Goal: Transaction & Acquisition: Purchase product/service

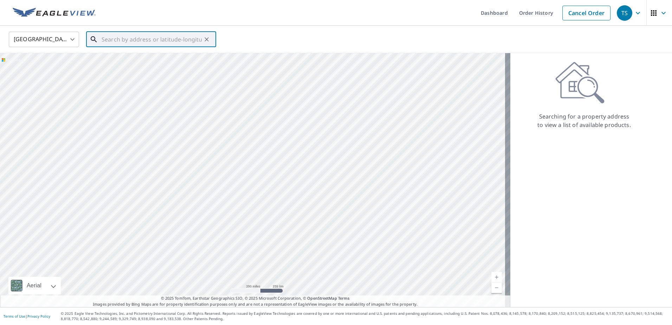
click at [137, 37] on input "text" at bounding box center [152, 40] width 100 height 20
paste input "[STREET_ADDRESS] Submit"
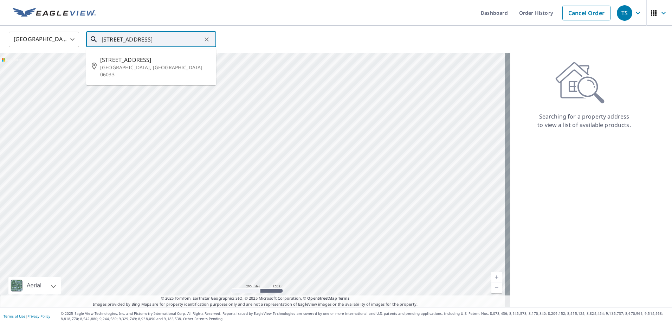
type input "[STREET_ADDRESS]"
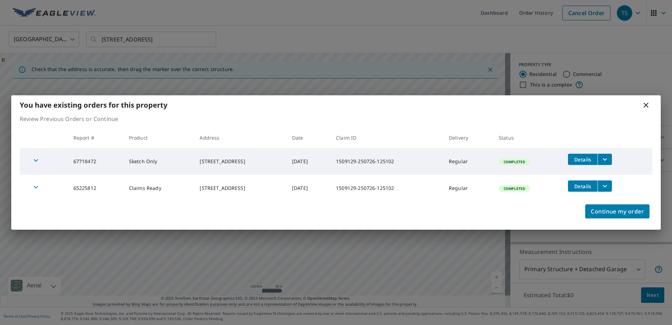
click at [37, 186] on icon "button" at bounding box center [36, 187] width 8 height 8
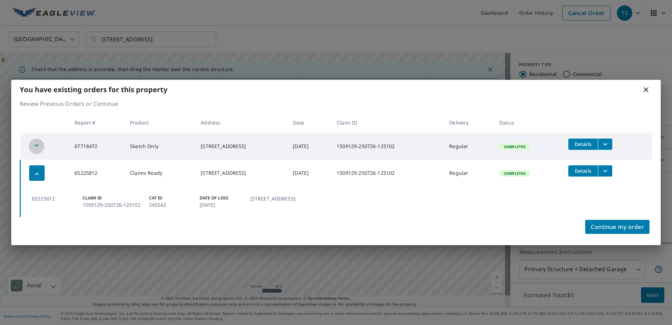
click at [37, 145] on icon "button" at bounding box center [36, 145] width 4 height 2
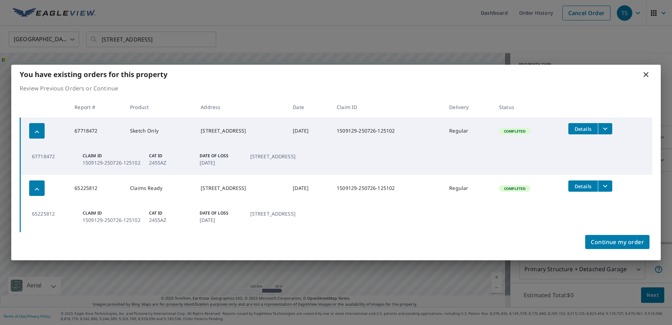
click at [33, 209] on td "65225812 Claim ID 1509129-250726-125102 Cat ID 2455AZ Date of Loss Jun 22, 2024…" at bounding box center [336, 216] width 632 height 31
click at [39, 216] on p "65225812" at bounding box center [53, 213] width 42 height 7
click at [108, 217] on p "1509129-250726-125102" at bounding box center [112, 219] width 58 height 7
click at [607, 186] on icon "filesDropdownBtn-65225812" at bounding box center [605, 186] width 4 height 2
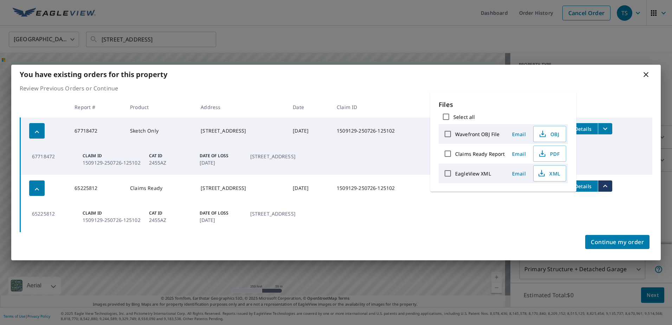
click at [450, 155] on input "Claims Ready Report" at bounding box center [447, 153] width 15 height 15
checkbox input "true"
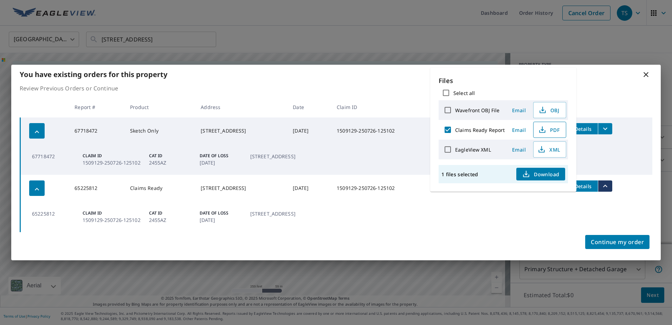
click at [552, 132] on span "PDF" at bounding box center [548, 129] width 22 height 8
click at [593, 183] on span "Details" at bounding box center [582, 186] width 21 height 7
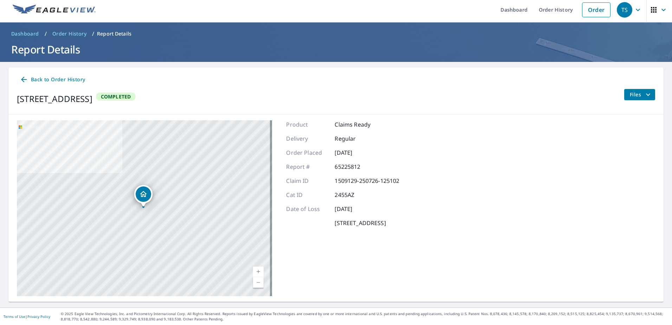
scroll to position [4, 0]
click at [629, 97] on span "Files" at bounding box center [640, 94] width 22 height 8
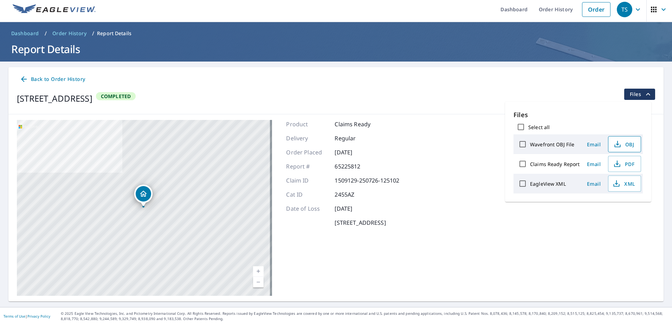
click at [628, 143] on span "OBJ" at bounding box center [623, 144] width 22 height 8
click at [448, 109] on div "Back to Order History 10 APPLEWOOD LN GLASTONBURY, CT 06033-3846 Completed Files" at bounding box center [335, 90] width 655 height 47
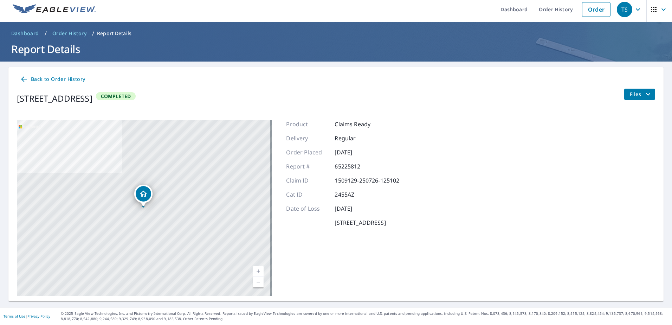
click at [55, 77] on span "Back to Order History" at bounding box center [52, 79] width 65 height 9
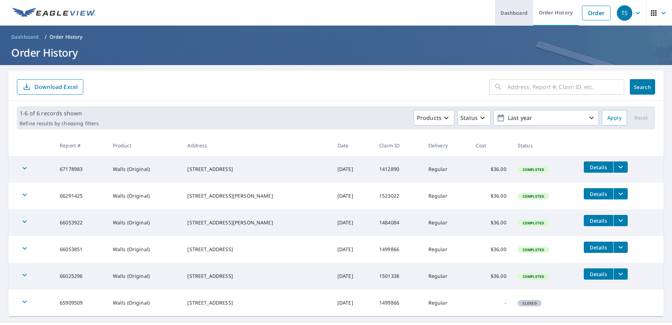
click at [496, 17] on link "Dashboard" at bounding box center [514, 13] width 38 height 26
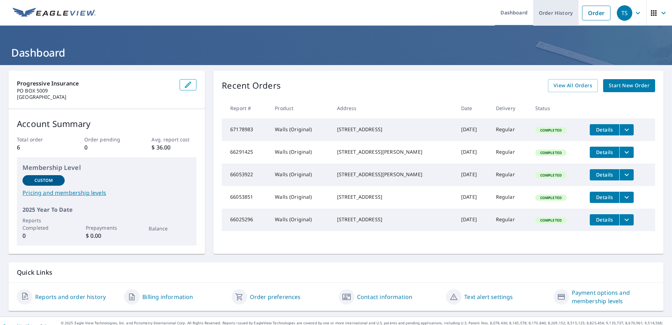
click at [547, 16] on link "Order History" at bounding box center [555, 13] width 45 height 26
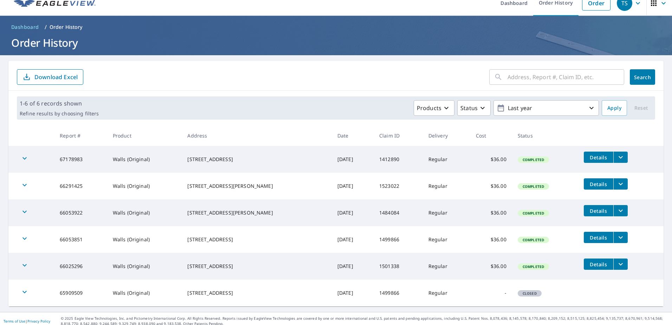
scroll to position [15, 0]
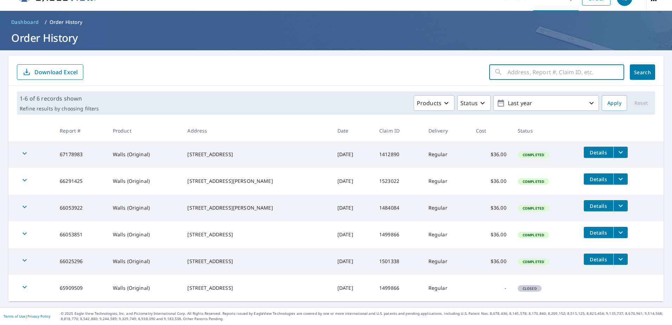
click at [511, 75] on input "text" at bounding box center [565, 72] width 117 height 20
paste input "1509129"
type input "1509129"
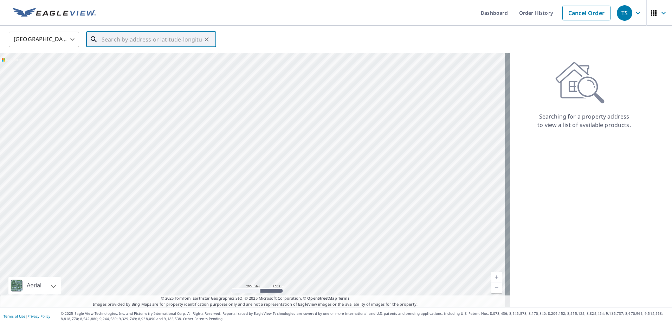
click at [170, 39] on input "text" at bounding box center [152, 40] width 100 height 20
paste input "[STREET_ADDRESS] Submit"
click at [191, 38] on input "[STREET_ADDRESS] Submit" at bounding box center [152, 40] width 100 height 20
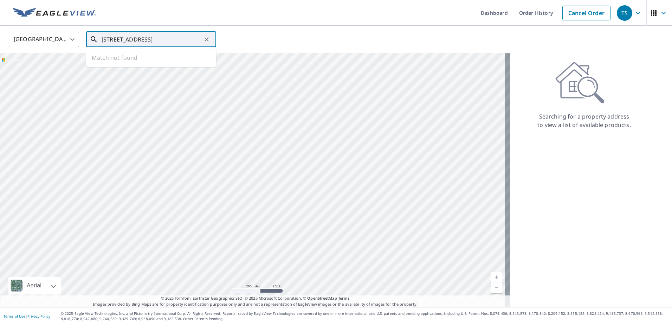
scroll to position [0, 21]
click at [144, 65] on p "[GEOGRAPHIC_DATA], [GEOGRAPHIC_DATA] 06033" at bounding box center [155, 71] width 110 height 14
type input "[STREET_ADDRESS]"
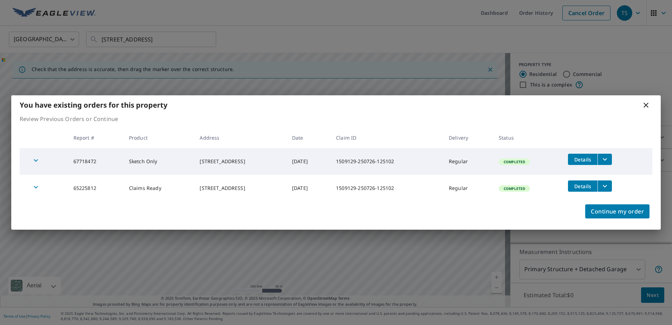
click at [645, 107] on icon at bounding box center [645, 105] width 8 height 8
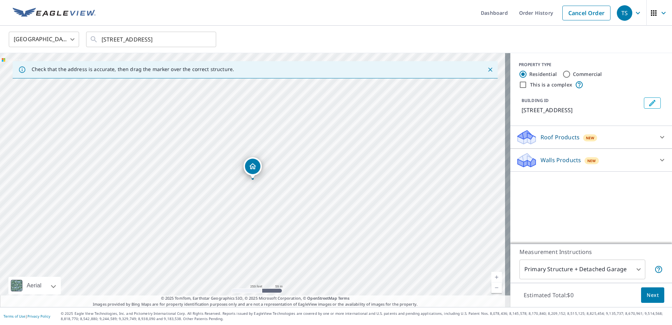
click at [614, 159] on div "Walls Products New" at bounding box center [585, 160] width 138 height 17
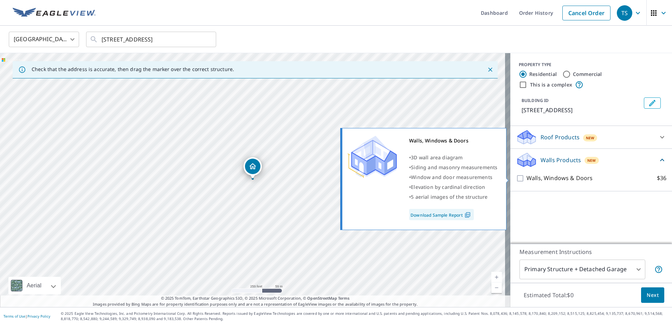
click at [516, 177] on input "Walls, Windows & Doors $36" at bounding box center [521, 178] width 11 height 8
checkbox input "true"
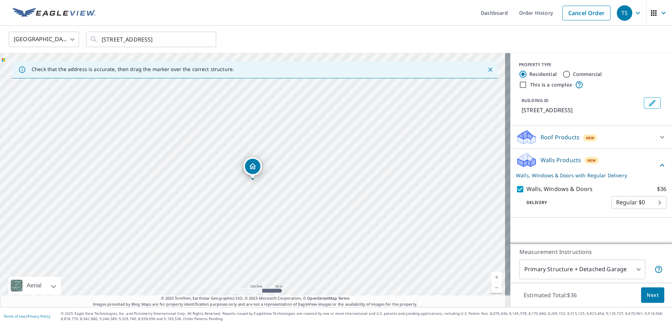
click at [585, 226] on div "PROPERTY TYPE Residential Commercial This is a complex BUILDING ID [STREET_ADDR…" at bounding box center [591, 148] width 162 height 190
click at [648, 296] on span "Next" at bounding box center [652, 294] width 12 height 9
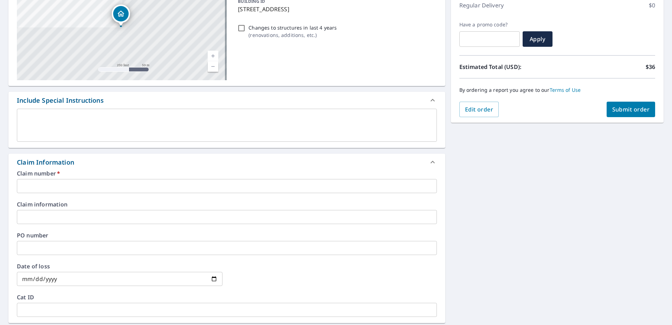
scroll to position [105, 0]
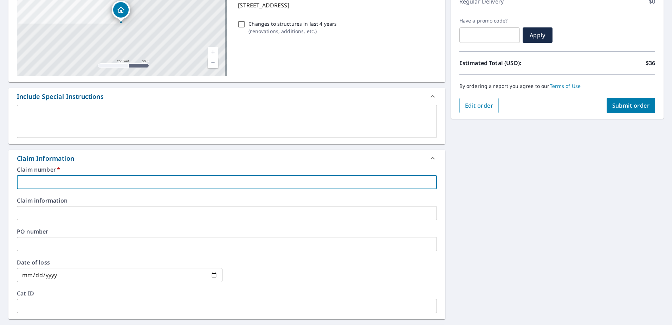
click at [123, 183] on input "text" at bounding box center [227, 182] width 420 height 14
paste input "1509129"
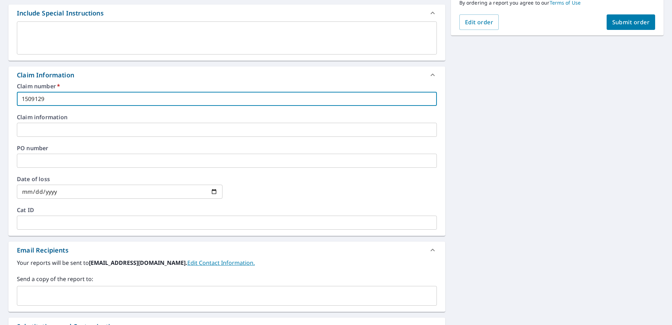
scroll to position [28, 0]
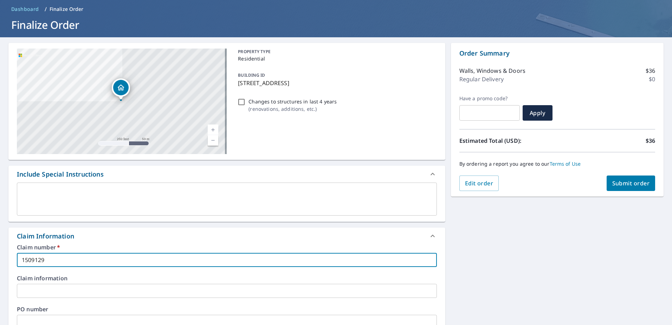
type input "1509129"
click at [620, 185] on span "Submit order" at bounding box center [631, 183] width 38 height 8
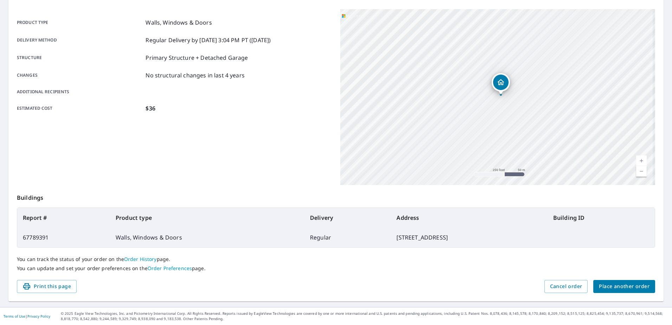
scroll to position [54, 0]
